Goal: Book appointment/travel/reservation

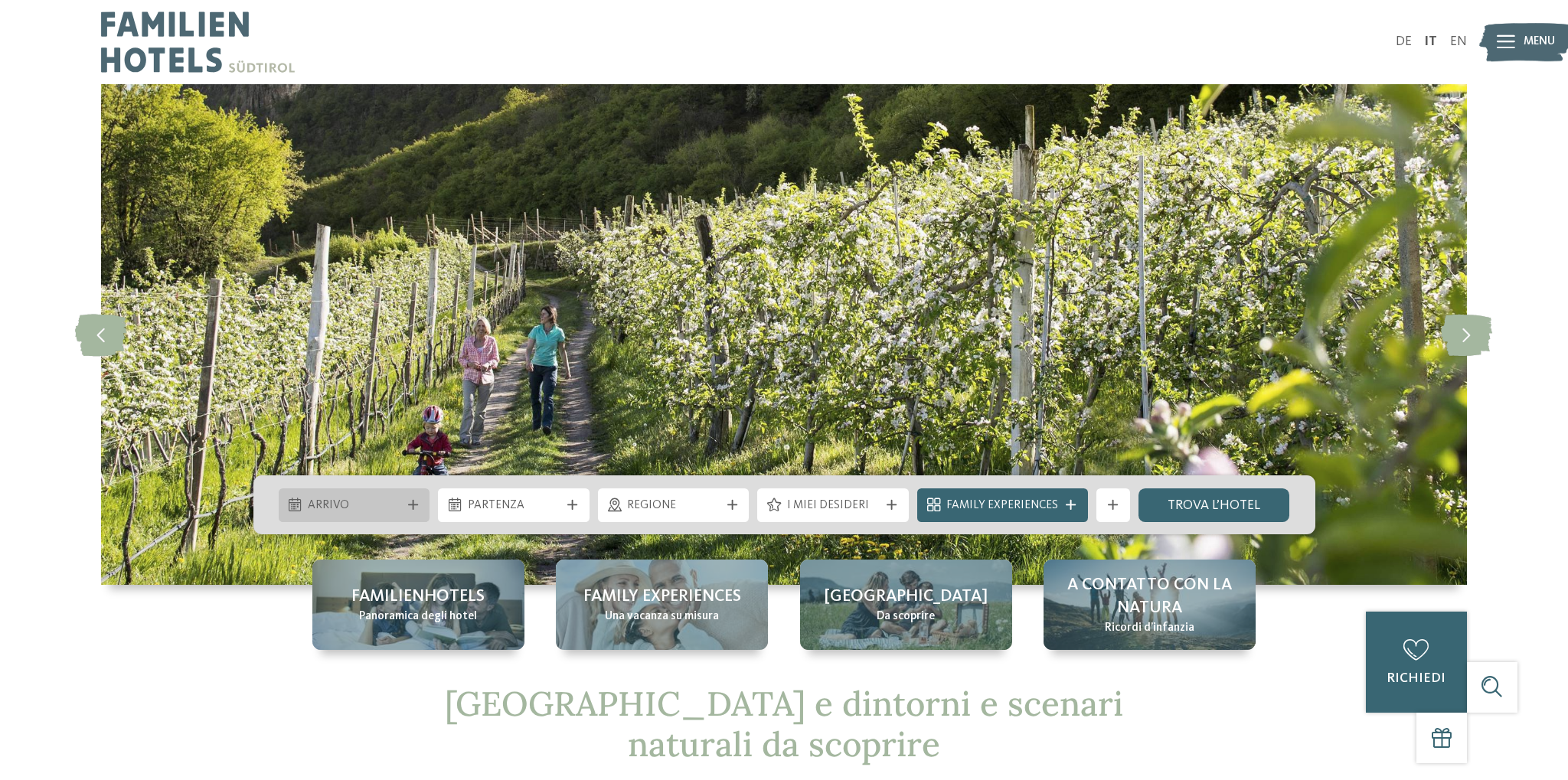
click at [366, 502] on span "Arrivo" at bounding box center [354, 506] width 92 height 17
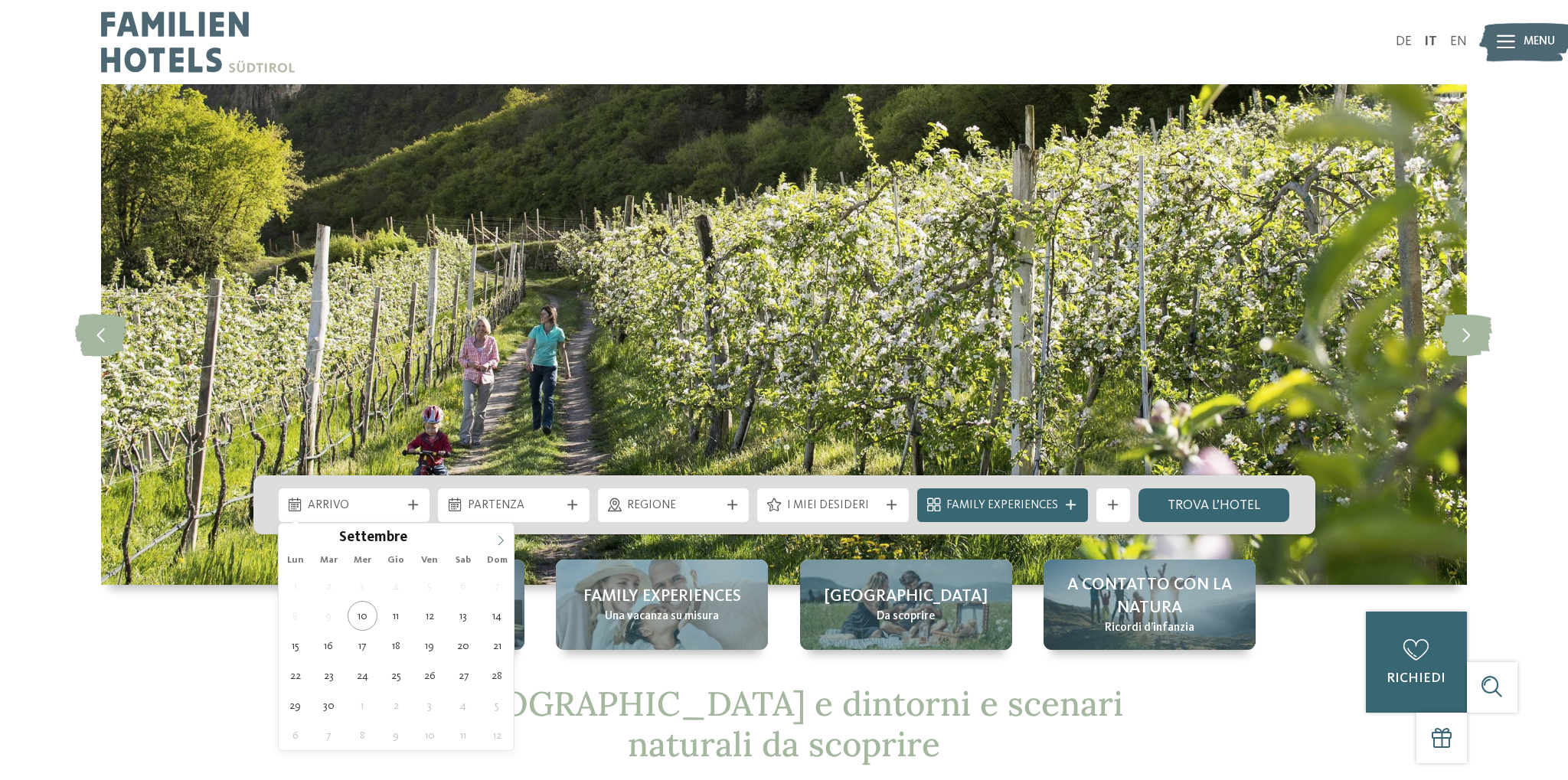
click at [498, 547] on span at bounding box center [501, 537] width 26 height 26
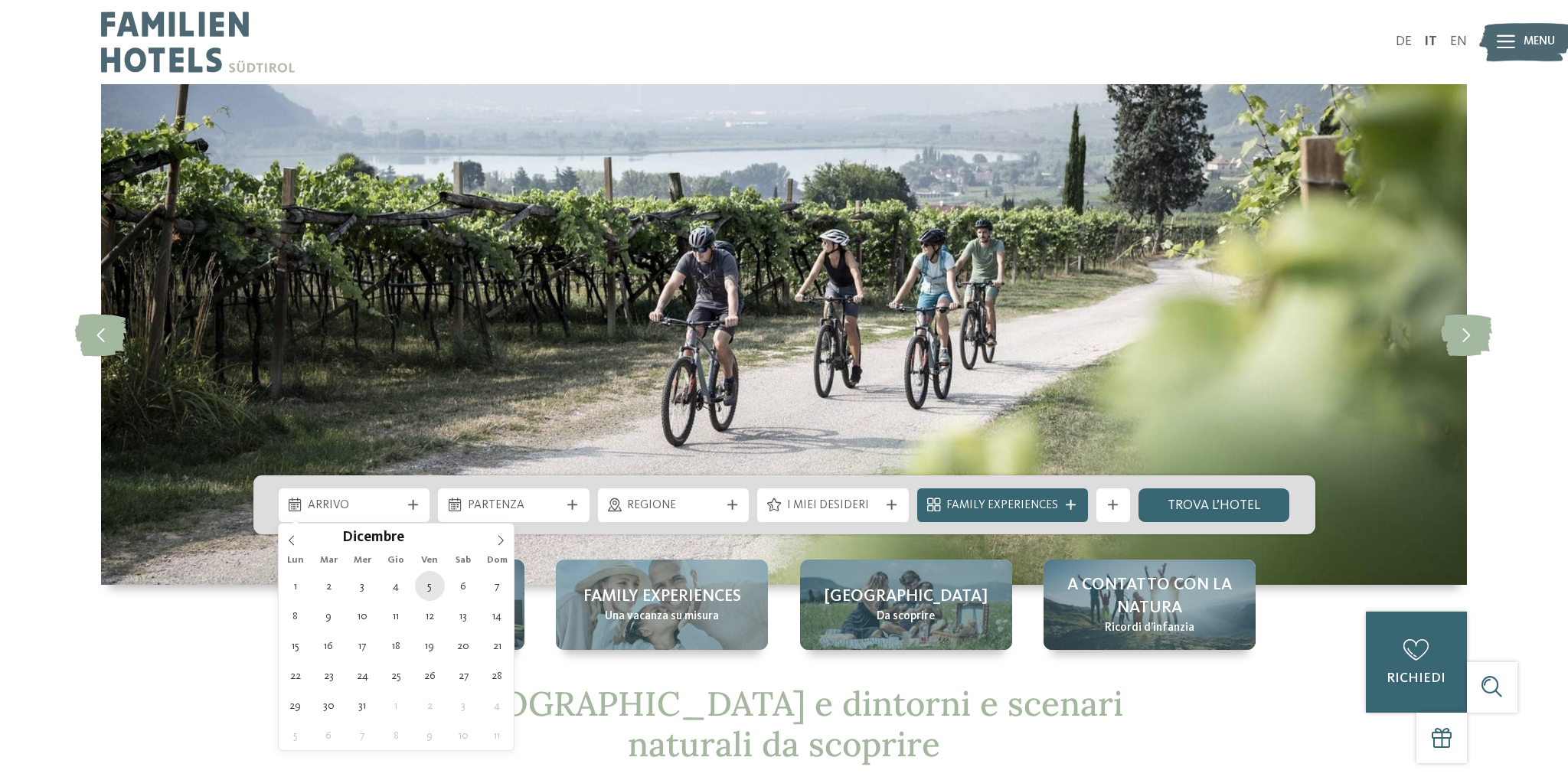
type div "[DATE]"
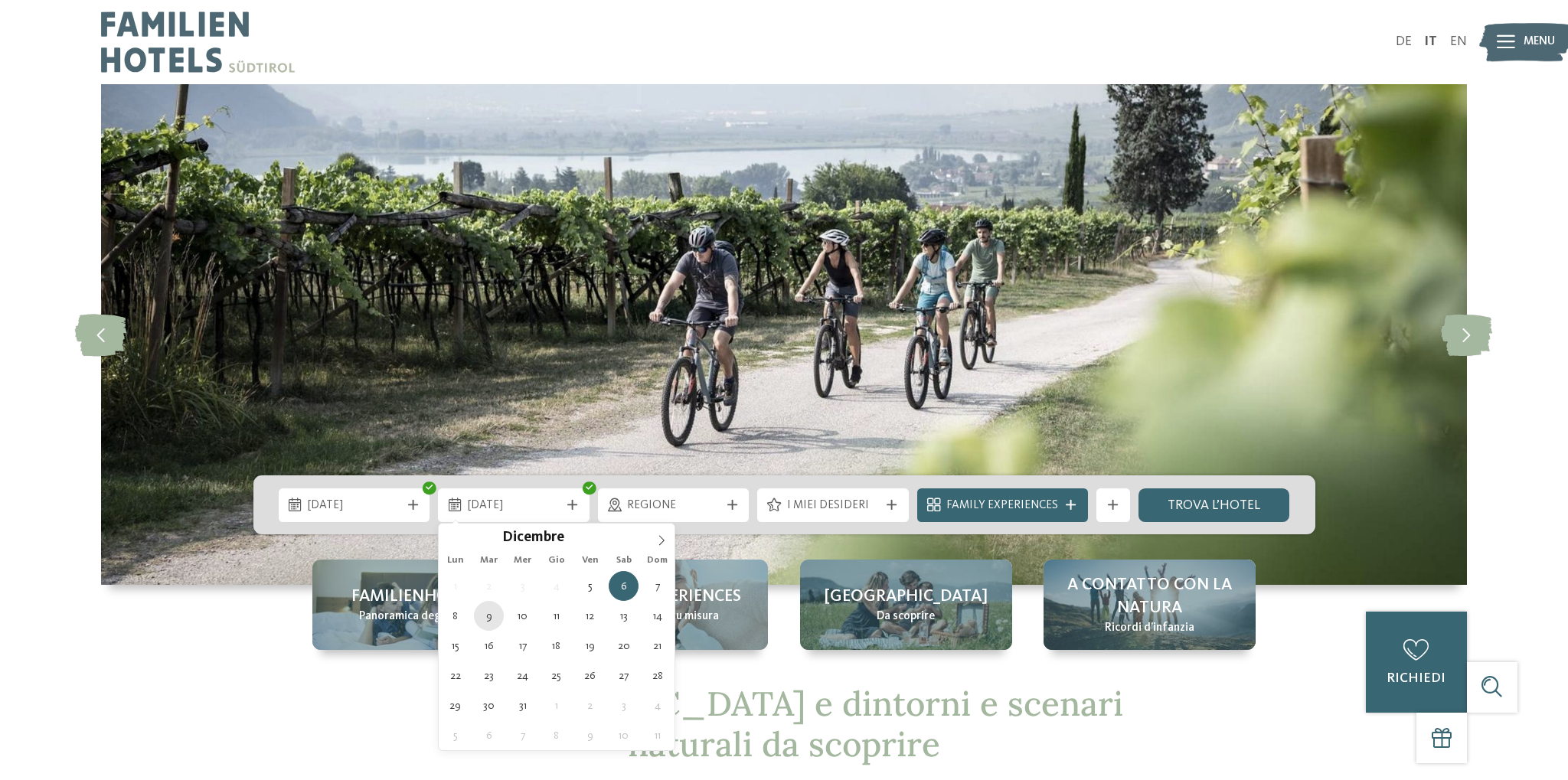
type div "[DATE]"
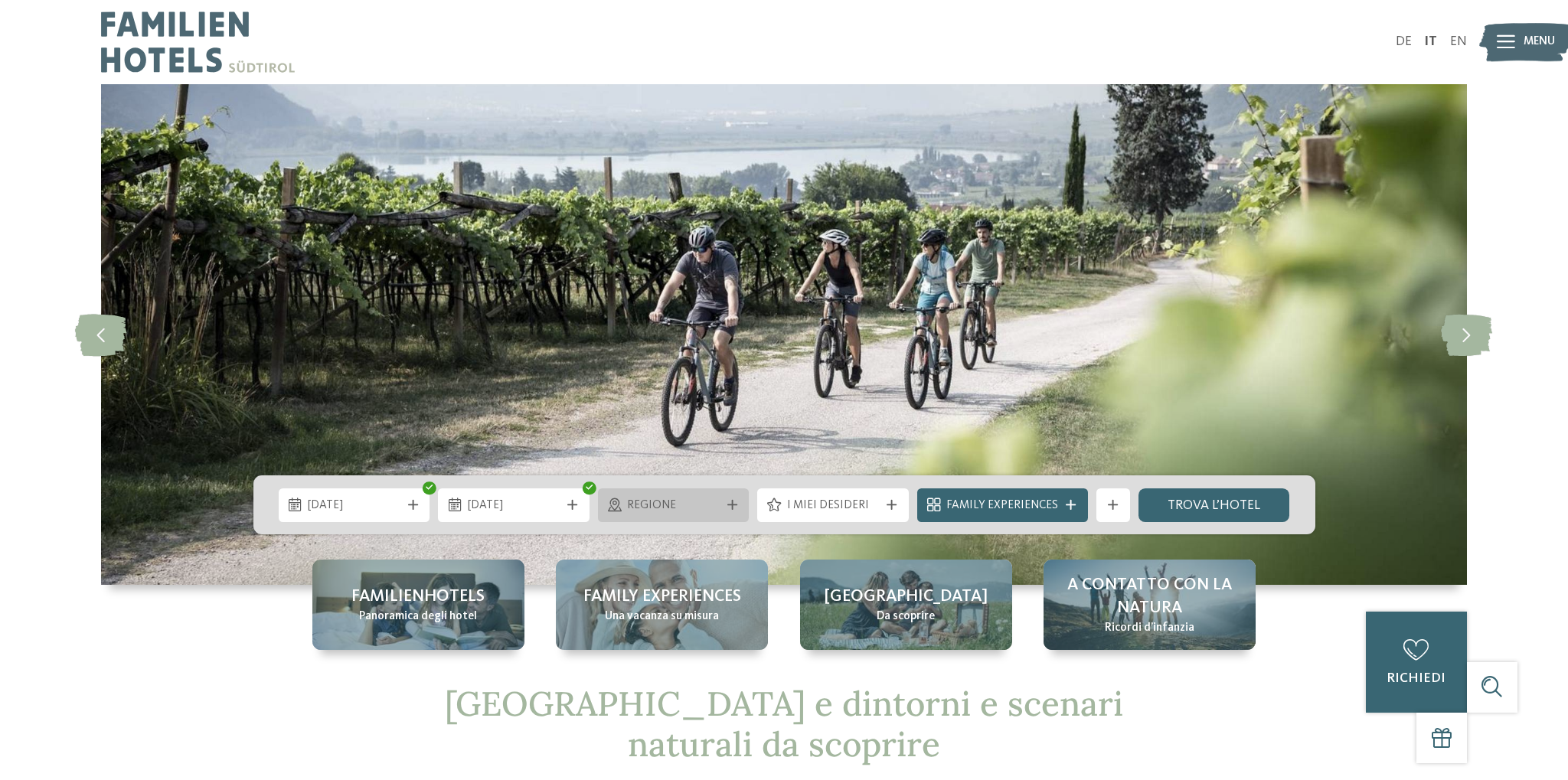
click at [721, 516] on div "Regione" at bounding box center [674, 504] width 151 height 33
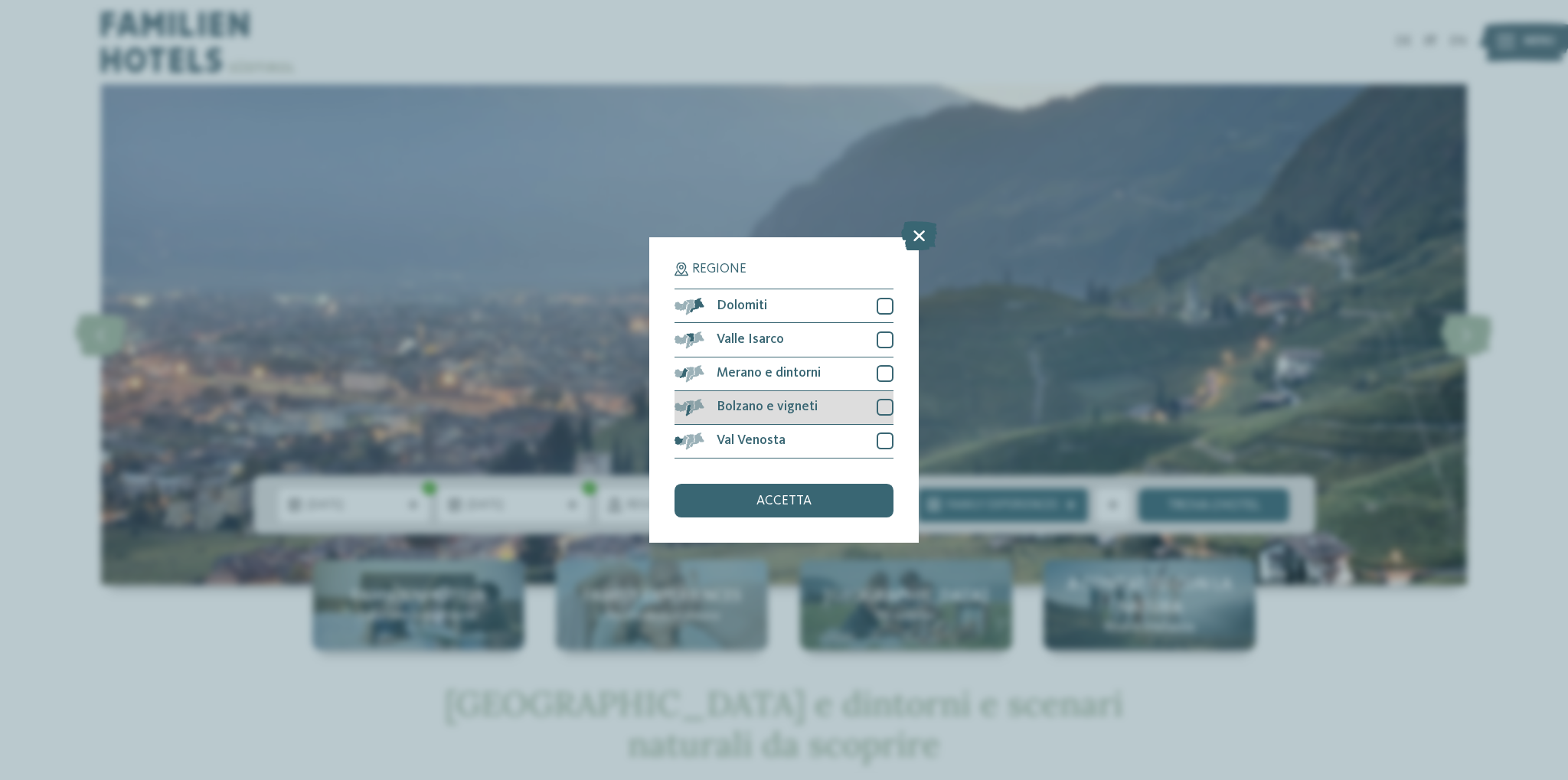
click at [882, 409] on div at bounding box center [886, 407] width 17 height 17
click at [881, 370] on div at bounding box center [886, 374] width 17 height 17
click at [881, 337] on div at bounding box center [886, 340] width 17 height 17
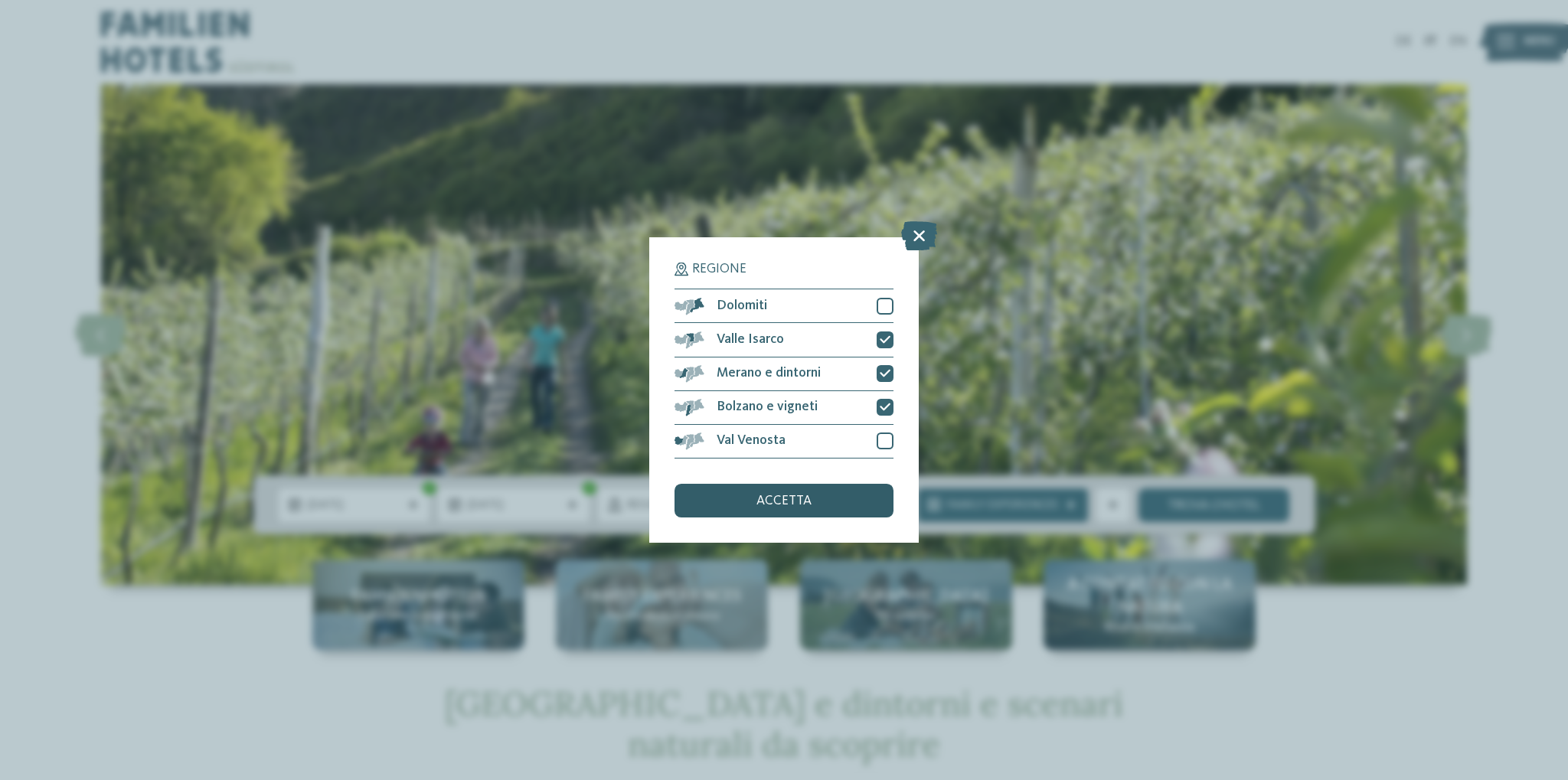
click at [802, 507] on span "accetta" at bounding box center [784, 501] width 55 height 14
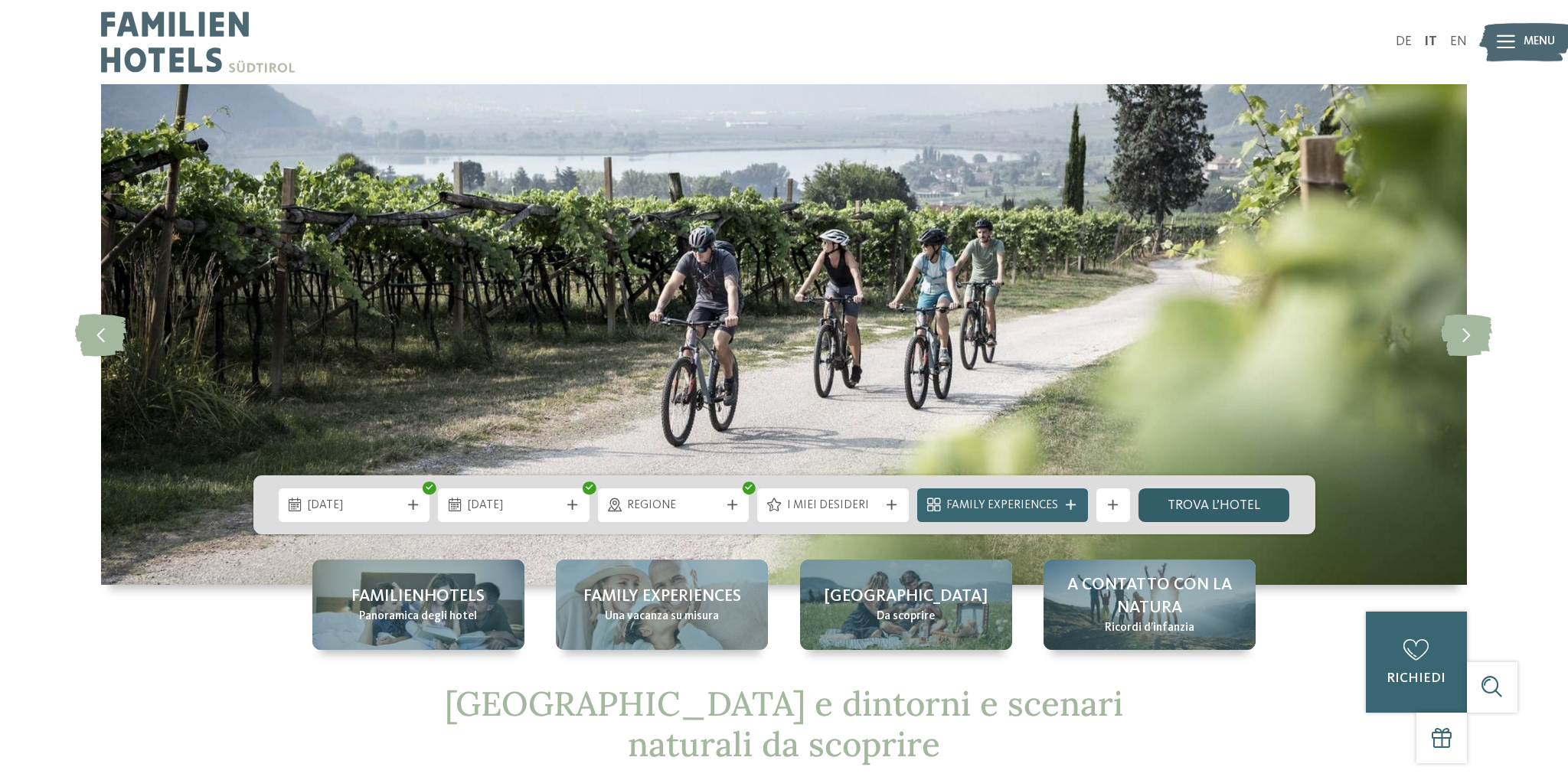
click at [1209, 509] on link "trova l’hotel" at bounding box center [1214, 504] width 151 height 33
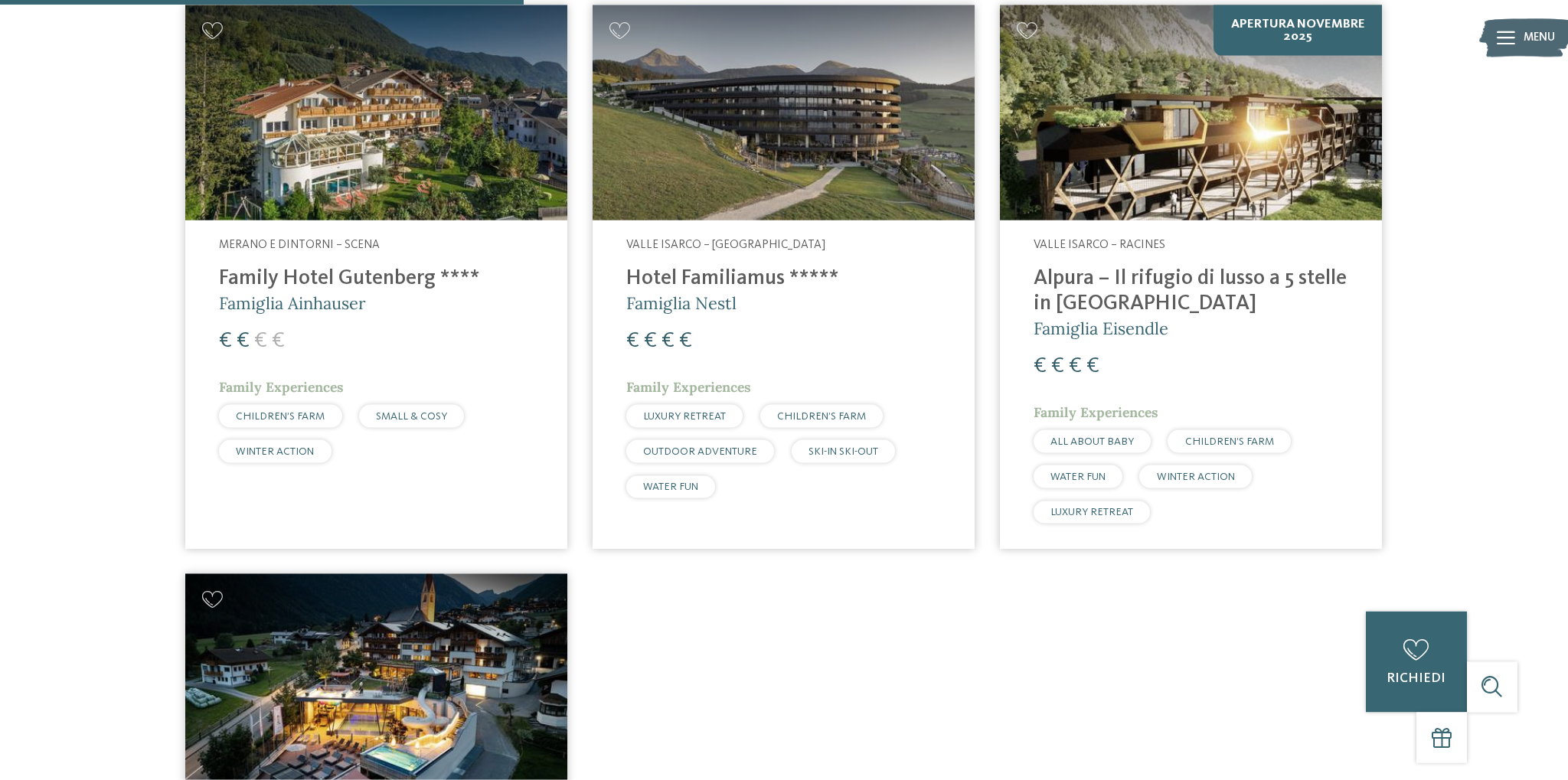
scroll to position [642, 0]
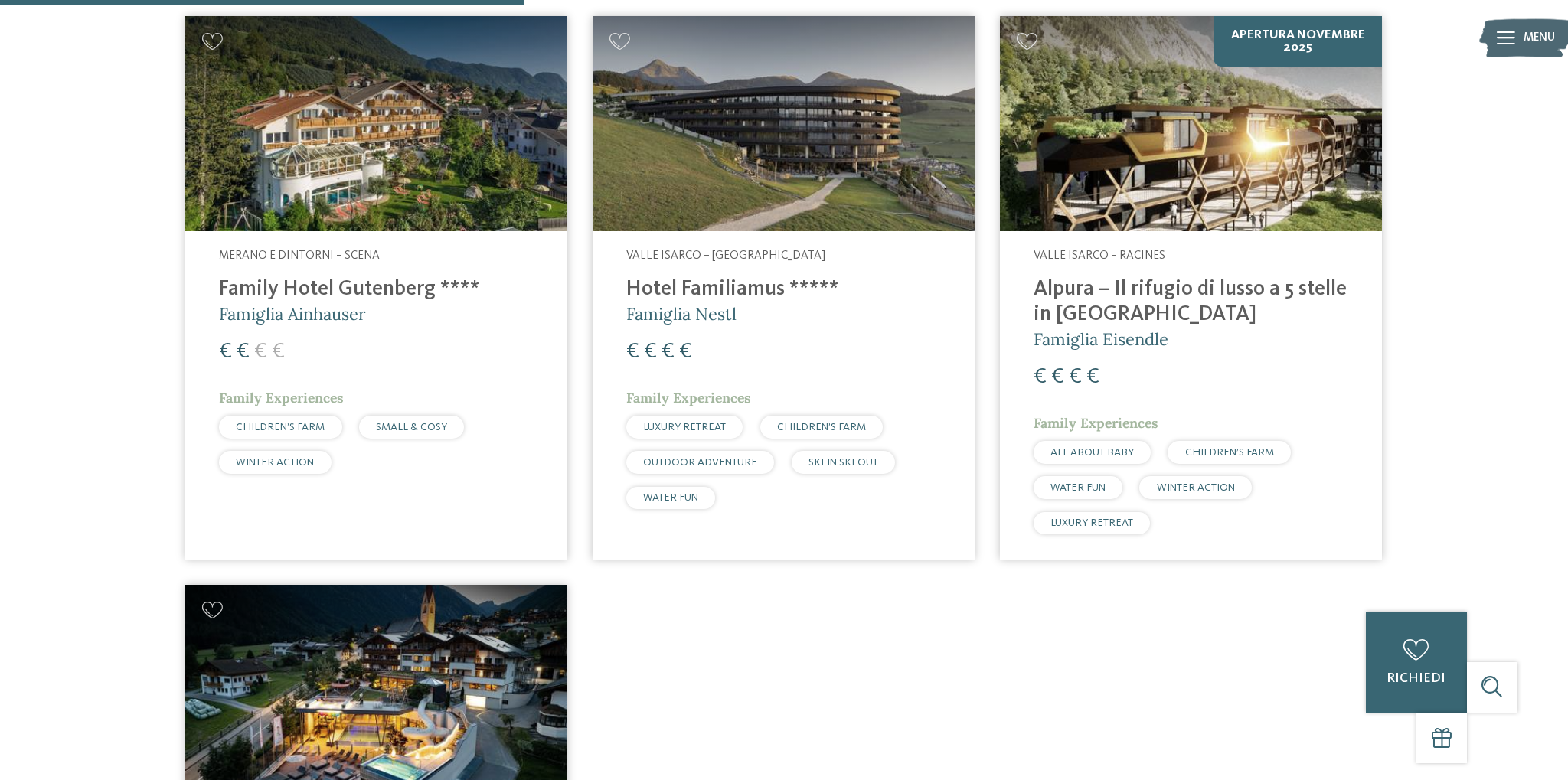
click at [402, 295] on h4 "Family Hotel Gutenberg ****" at bounding box center [376, 289] width 314 height 26
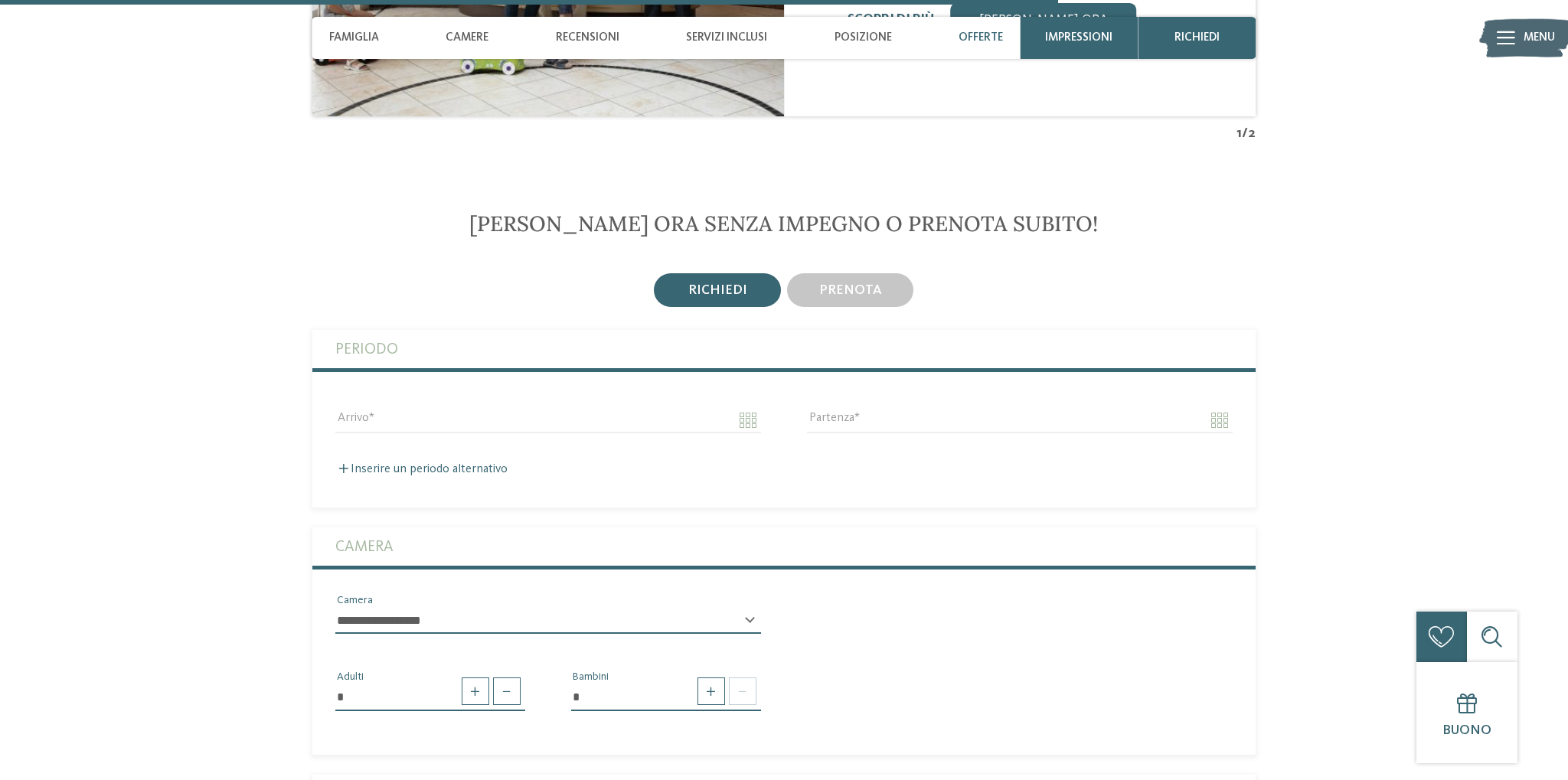
scroll to position [2910, 0]
